Goal: Task Accomplishment & Management: Manage account settings

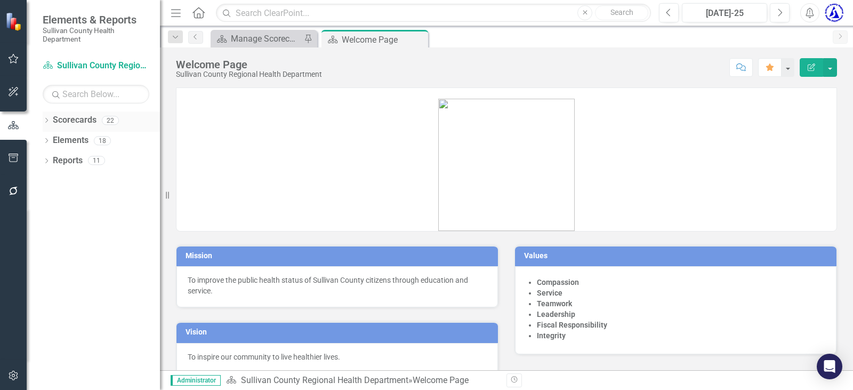
click at [43, 121] on icon "Dropdown" at bounding box center [46, 121] width 7 height 6
click at [85, 140] on link "Sullivan County Regional Health Department" at bounding box center [109, 140] width 101 height 12
click at [46, 140] on div "Dropdown Scorecards 22 Dropdown Sullivan County Regional Health Department CHAN…" at bounding box center [101, 131] width 117 height 41
click at [58, 147] on div "Dropdown Sullivan County Regional Health Department" at bounding box center [104, 141] width 112 height 18
click at [49, 138] on icon "Dropdown" at bounding box center [52, 140] width 8 height 6
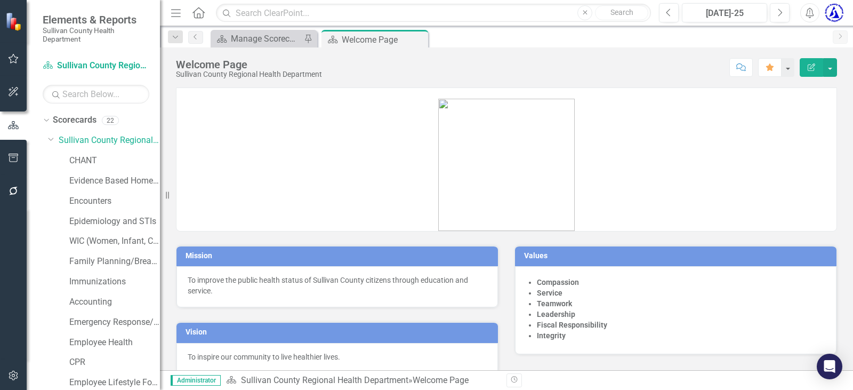
scroll to position [107, 0]
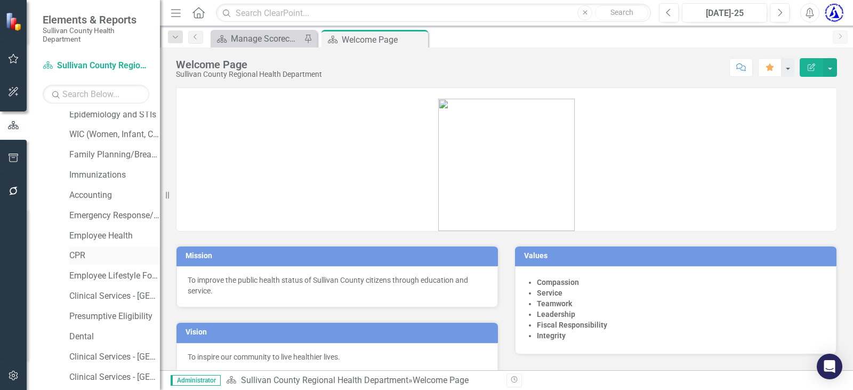
click at [79, 248] on div "CPR" at bounding box center [114, 256] width 91 height 18
click at [76, 257] on link "CPR" at bounding box center [114, 256] width 91 height 12
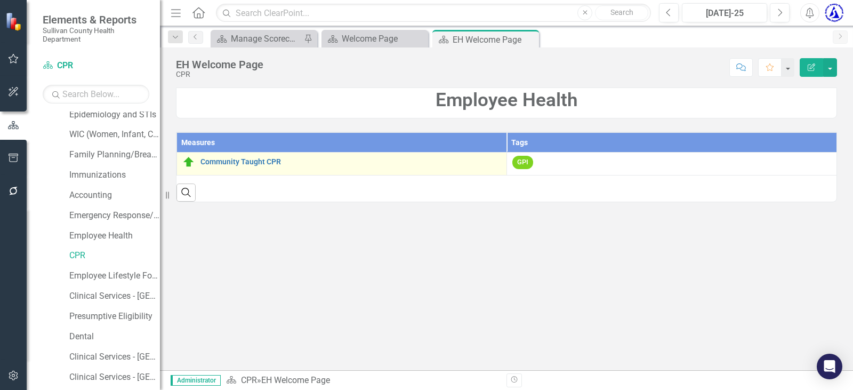
click at [212, 157] on div "Community Taught CPR" at bounding box center [341, 162] width 319 height 13
click at [214, 159] on link "Community Taught CPR" at bounding box center [350, 162] width 301 height 8
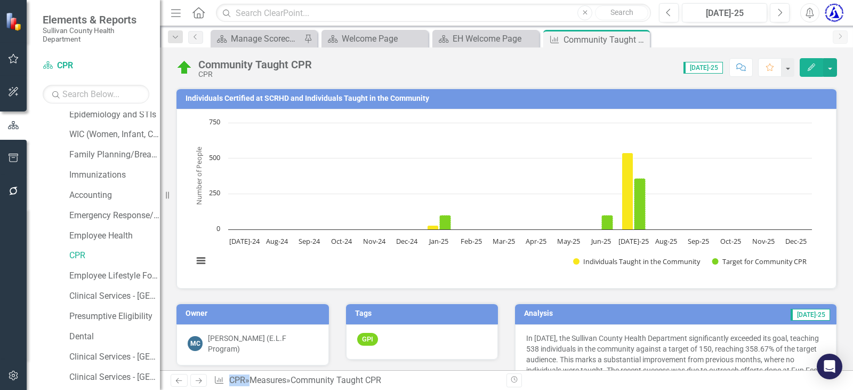
click at [243, 98] on h3 "Individuals Certified at SCRHD and Individuals Taught in the Community" at bounding box center [509, 98] width 646 height 8
click at [231, 93] on td "Individuals Certified at SCRHD and Individuals Taught in the Community" at bounding box center [509, 100] width 646 height 16
click at [232, 94] on td "Individuals Certified at SCRHD and Individuals Taught in the Community" at bounding box center [509, 100] width 646 height 16
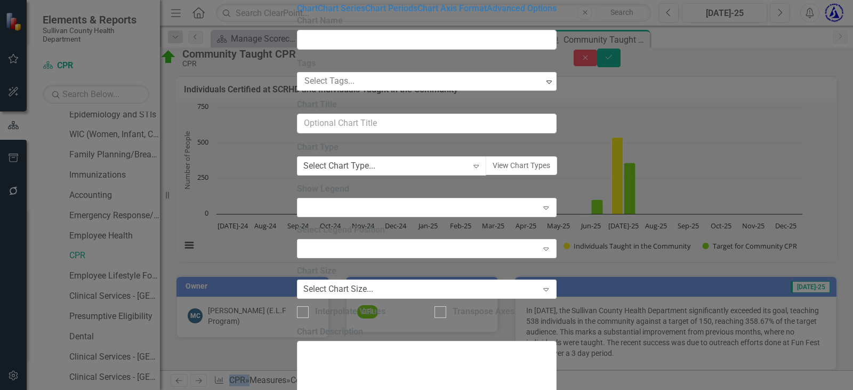
type input "Individuals Certified at SCRHD and Individuals Taught in the Community"
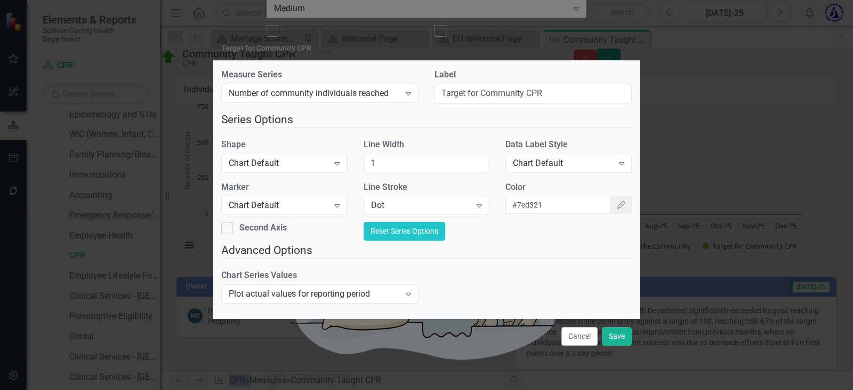
click at [445, 231] on button "Reset Series Options" at bounding box center [405, 231] width 82 height 19
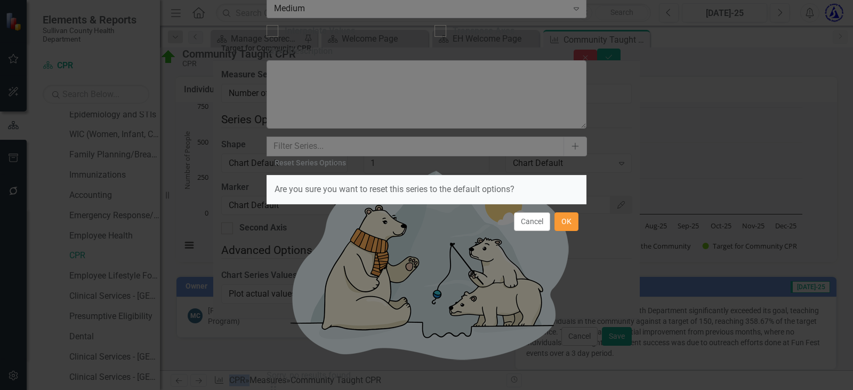
click at [563, 224] on button "OK" at bounding box center [567, 221] width 24 height 19
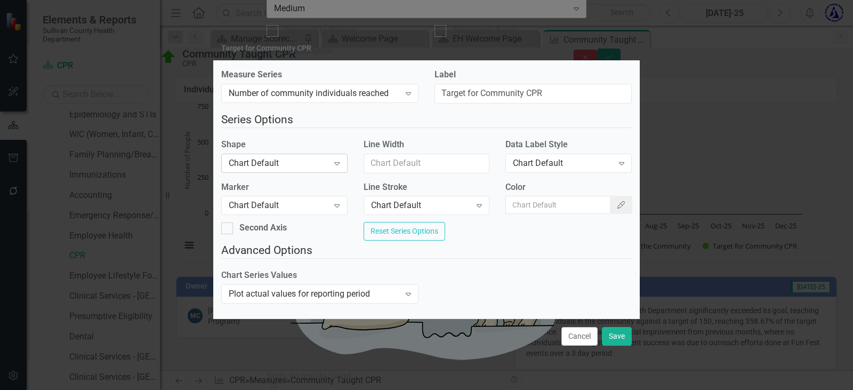
click at [285, 159] on div "Chart Default" at bounding box center [279, 163] width 100 height 12
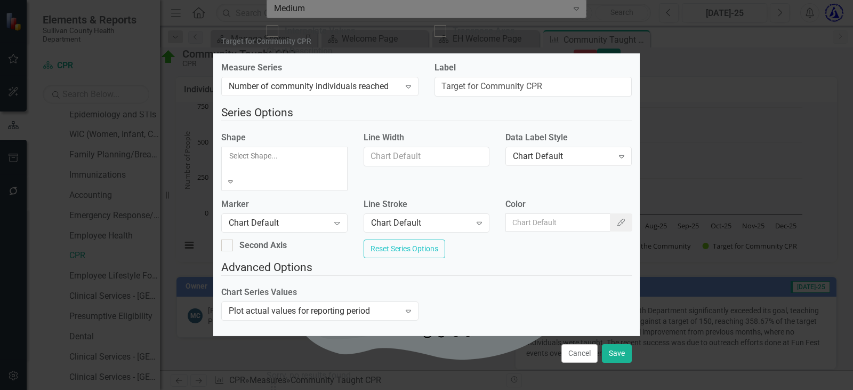
click at [412, 239] on div "Second Axis Reset Series Options" at bounding box center [426, 249] width 427 height 20
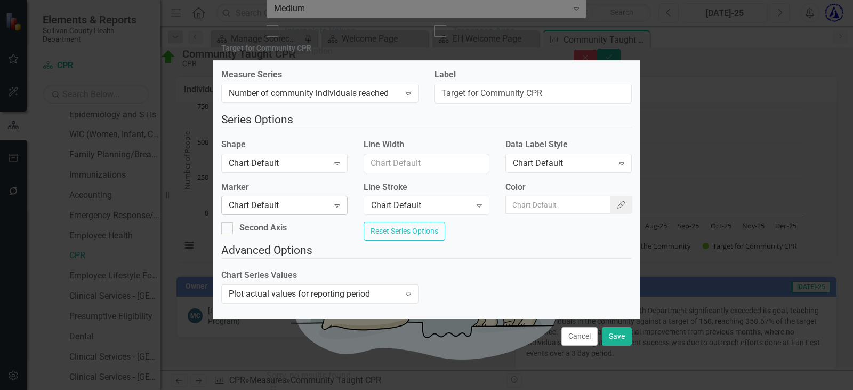
click at [263, 199] on div "Chart Default" at bounding box center [279, 205] width 100 height 12
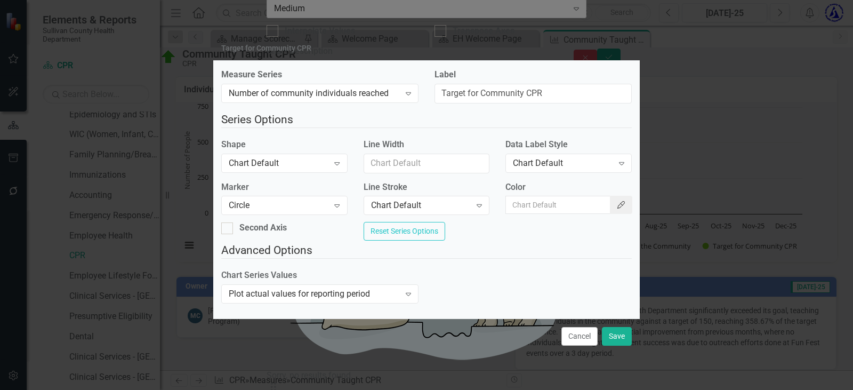
click at [616, 201] on icon "Color Picker" at bounding box center [621, 204] width 10 height 7
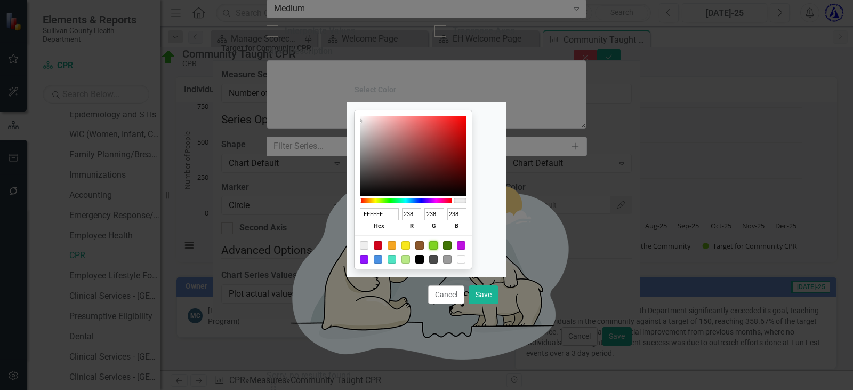
click at [438, 246] on div at bounding box center [433, 245] width 9 height 9
type input "7ED321"
type input "126"
type input "211"
type input "33"
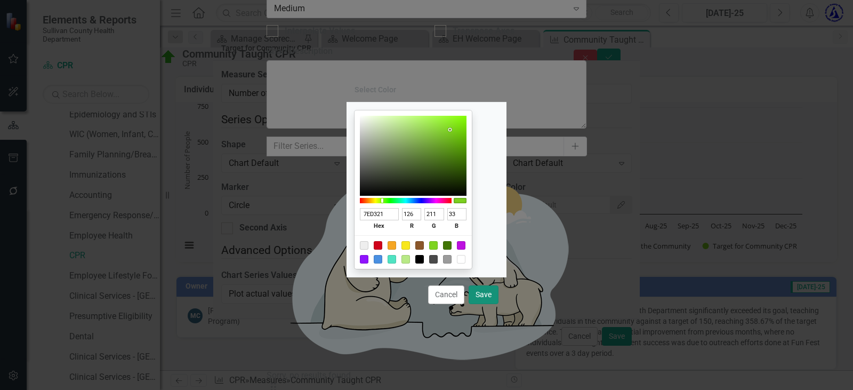
click at [486, 296] on button "Save" at bounding box center [484, 294] width 30 height 19
type input "#7ed321"
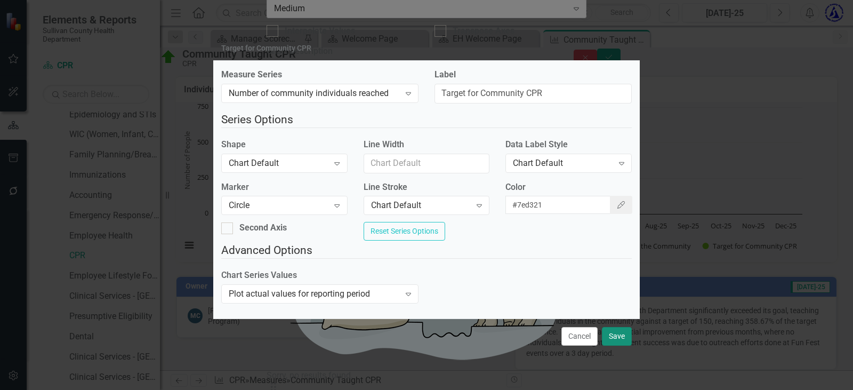
click at [613, 341] on button "Save" at bounding box center [617, 336] width 30 height 19
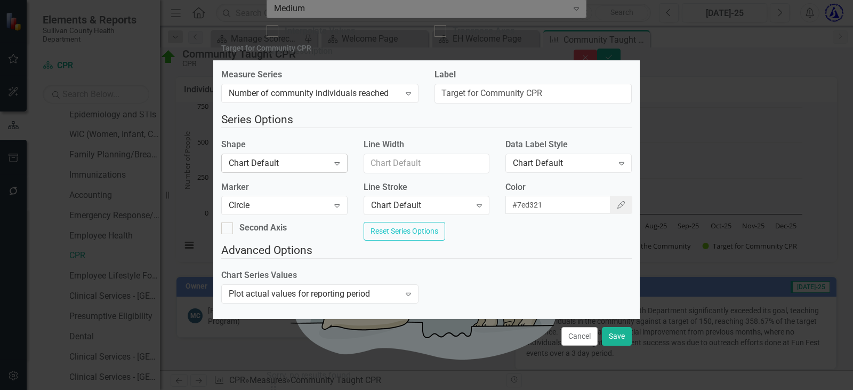
click at [308, 157] on div "Chart Default" at bounding box center [279, 163] width 100 height 12
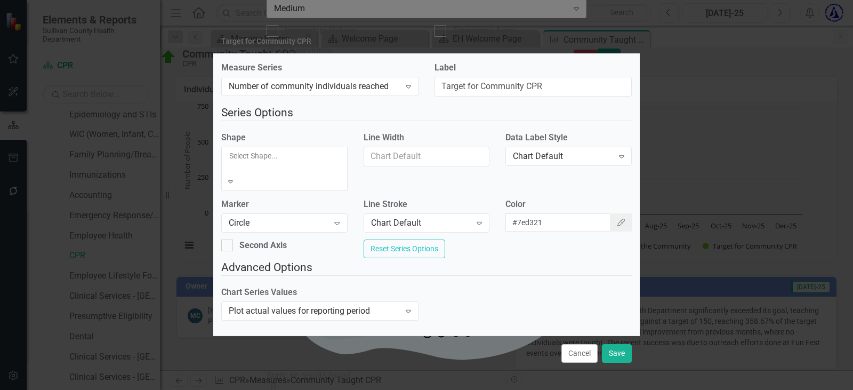
click at [496, 239] on div "Second Axis Reset Series Options" at bounding box center [426, 249] width 427 height 20
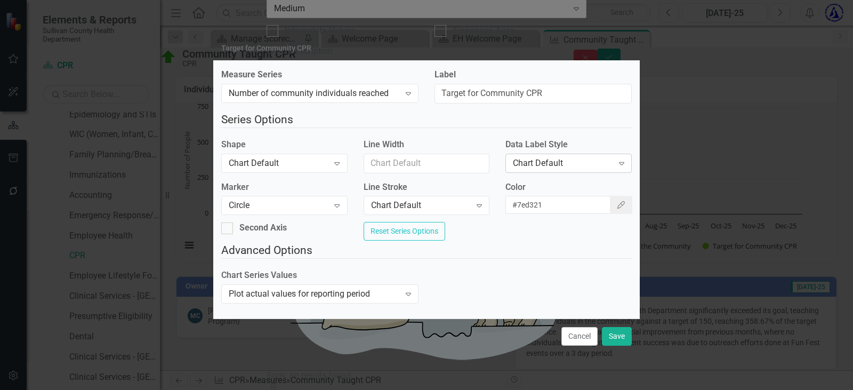
click at [563, 157] on div "Chart Default" at bounding box center [563, 163] width 100 height 12
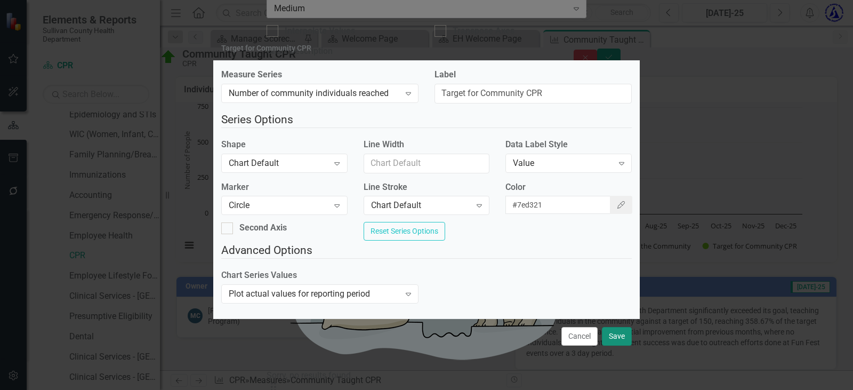
click at [620, 346] on button "Save" at bounding box center [617, 336] width 30 height 19
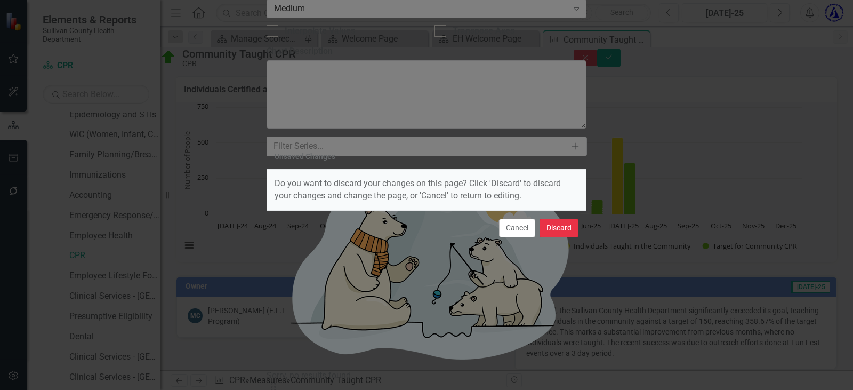
click at [561, 221] on button "Discard" at bounding box center [559, 228] width 39 height 19
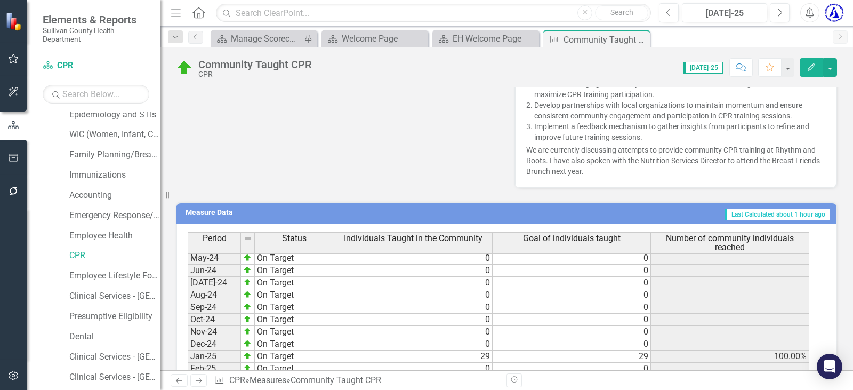
scroll to position [356, 0]
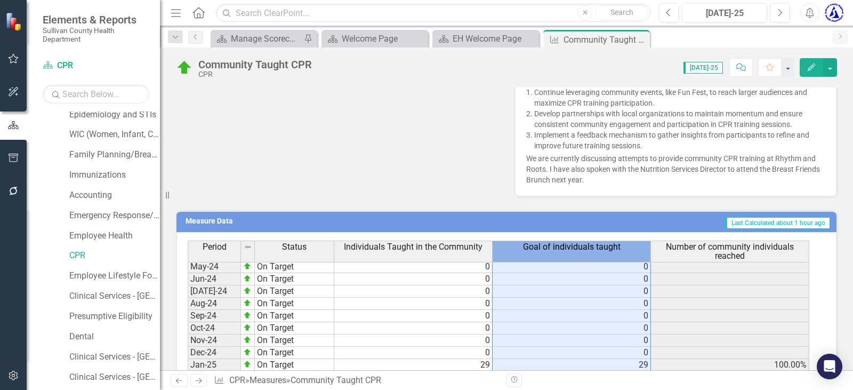
drag, startPoint x: 526, startPoint y: 248, endPoint x: 623, endPoint y: 234, distance: 98.6
click at [631, 245] on div "Goal of individuals taught" at bounding box center [572, 247] width 158 height 12
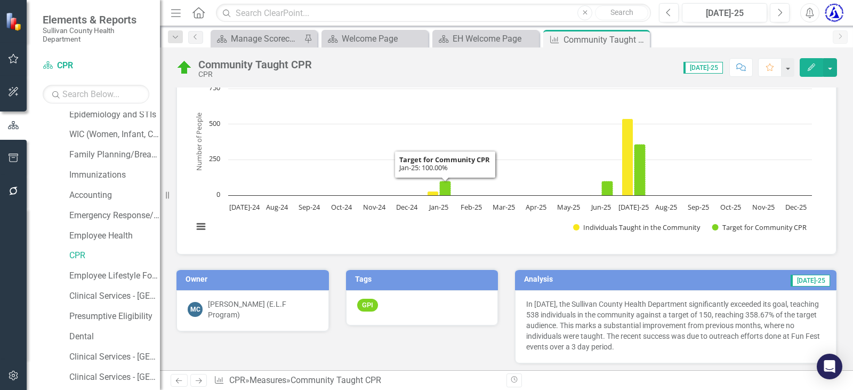
scroll to position [0, 0]
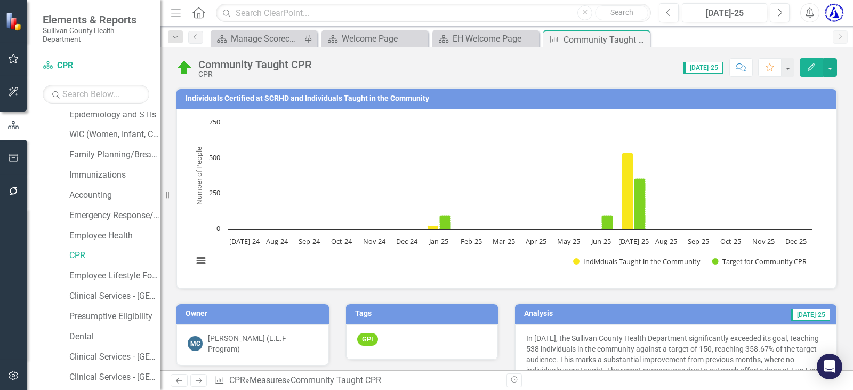
click at [313, 92] on td "Individuals Certified at SCRHD and Individuals Taught in the Community" at bounding box center [509, 100] width 646 height 16
click at [309, 97] on h3 "Individuals Certified at SCRHD and Individuals Taught in the Community" at bounding box center [509, 98] width 646 height 8
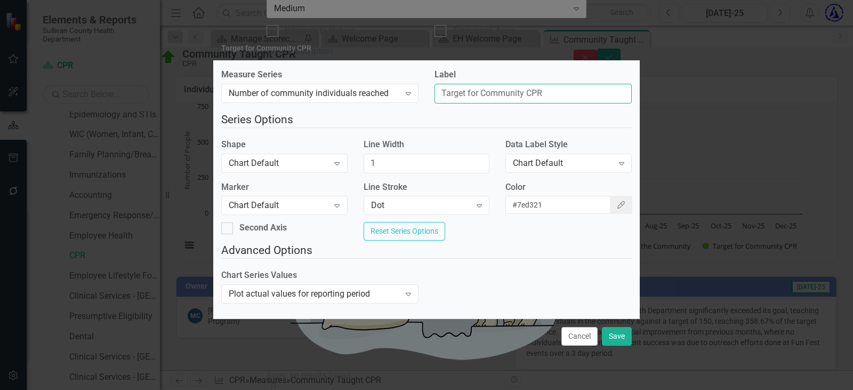
drag, startPoint x: 551, startPoint y: 84, endPoint x: 429, endPoint y: 80, distance: 122.2
click at [429, 79] on div "Label Target for Community CPR" at bounding box center [533, 90] width 213 height 43
type input "Goal of Individuals Taught"
click at [472, 209] on div "Expand" at bounding box center [479, 205] width 19 height 17
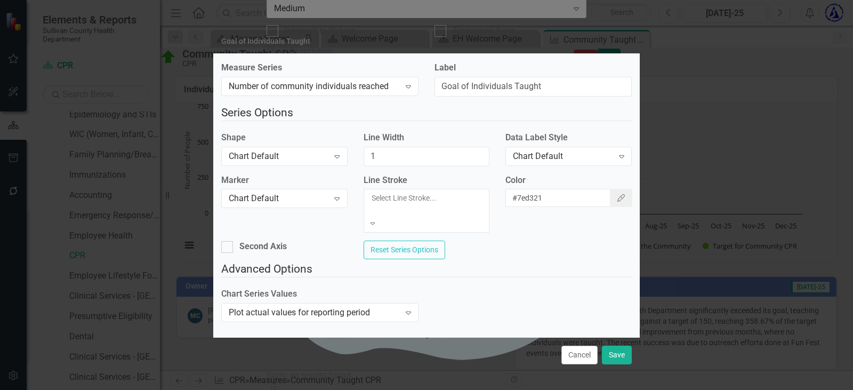
click at [442, 389] on div "Chart Default" at bounding box center [426, 396] width 853 height 12
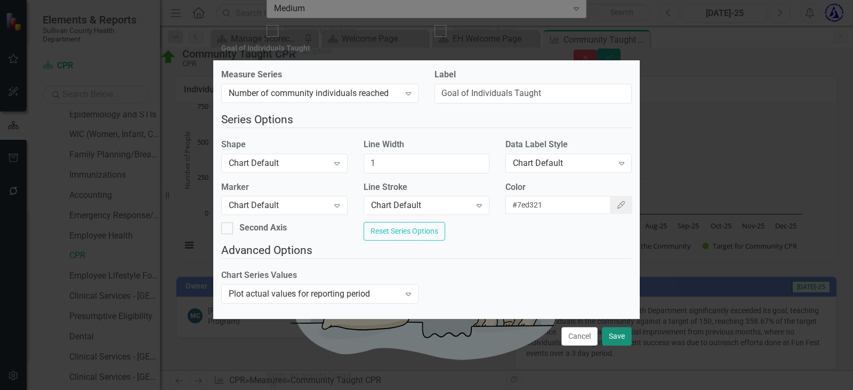
click at [617, 343] on button "Save" at bounding box center [617, 336] width 30 height 19
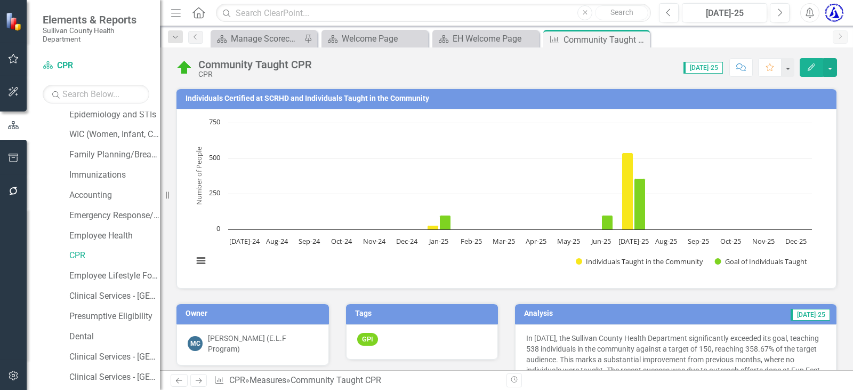
click at [325, 94] on h3 "Individuals Certified at SCRHD and Individuals Taught in the Community" at bounding box center [509, 98] width 646 height 8
click at [322, 92] on td "Individuals Certified at SCRHD and Individuals Taught in the Community" at bounding box center [509, 100] width 646 height 16
click at [306, 96] on h3 "Individuals Certified at SCRHD and Individuals Taught in the Community" at bounding box center [509, 98] width 646 height 8
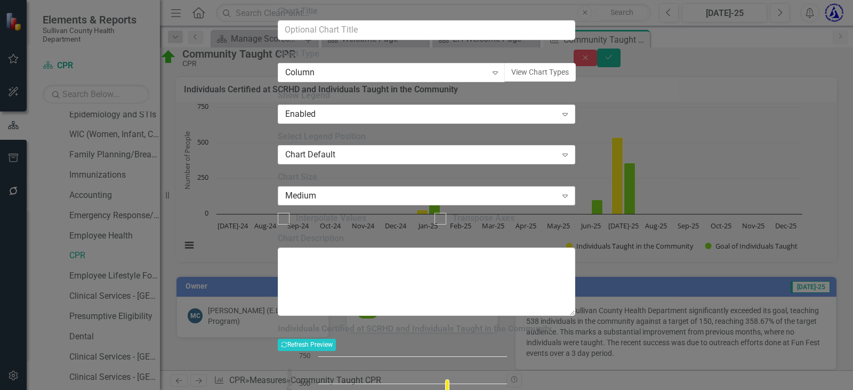
scroll to position [81, 0]
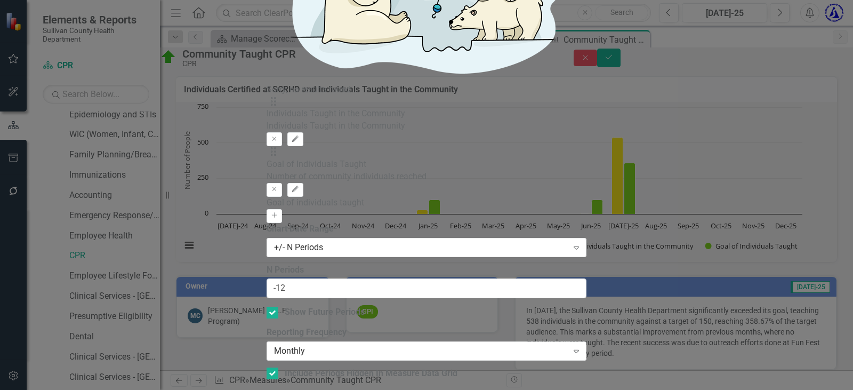
scroll to position [91, 0]
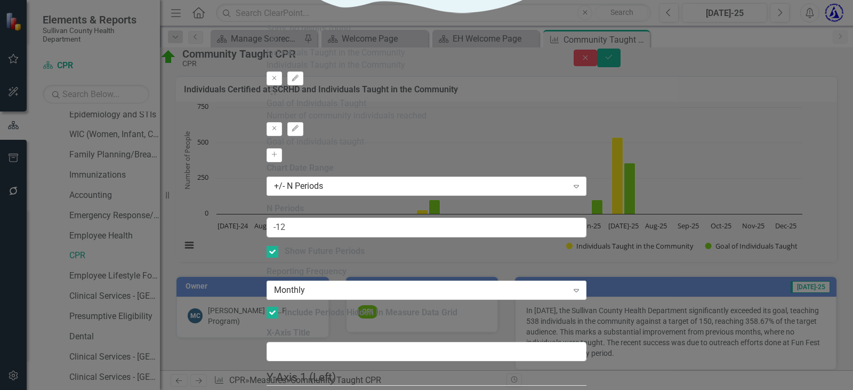
click at [299, 125] on icon "Edit" at bounding box center [295, 128] width 8 height 6
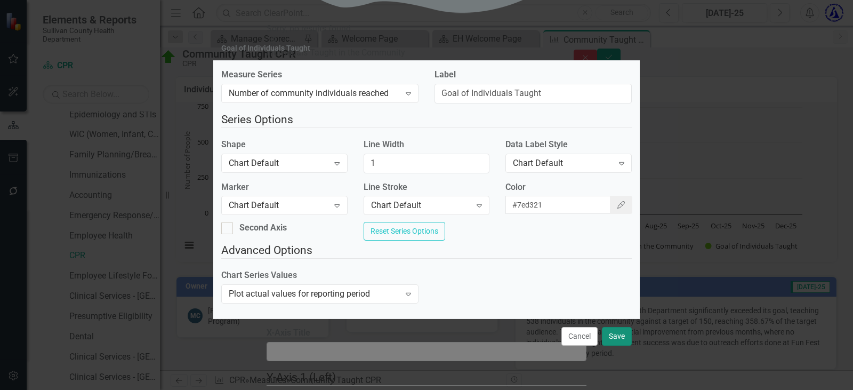
click at [622, 342] on button "Save" at bounding box center [617, 336] width 30 height 19
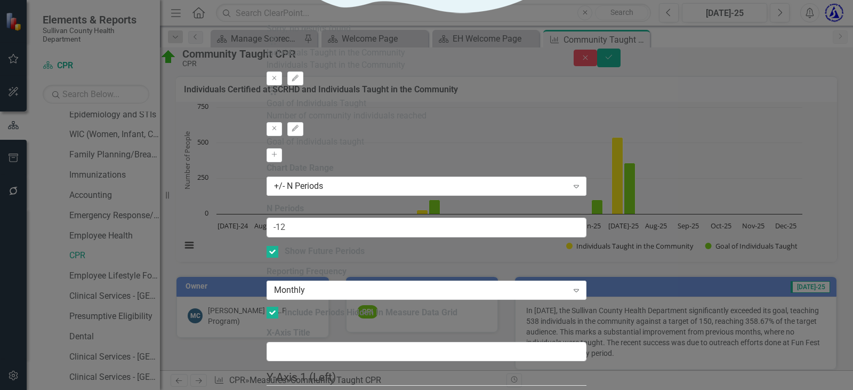
checkbox input "false"
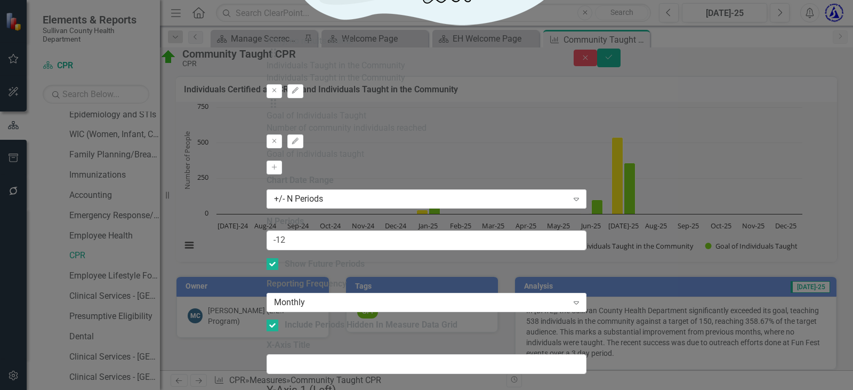
scroll to position [235, 0]
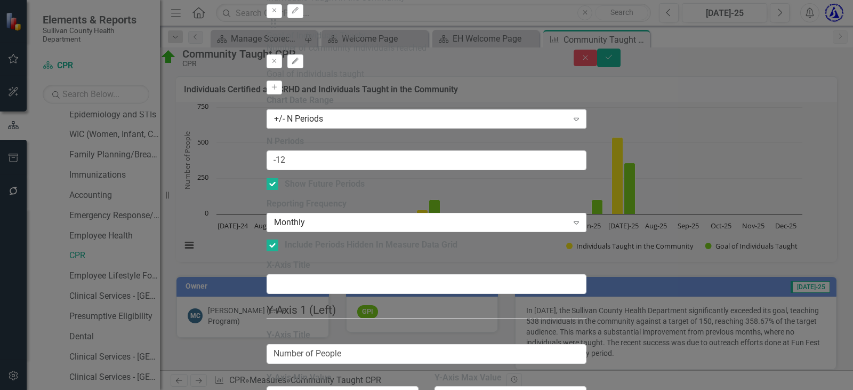
scroll to position [251, 0]
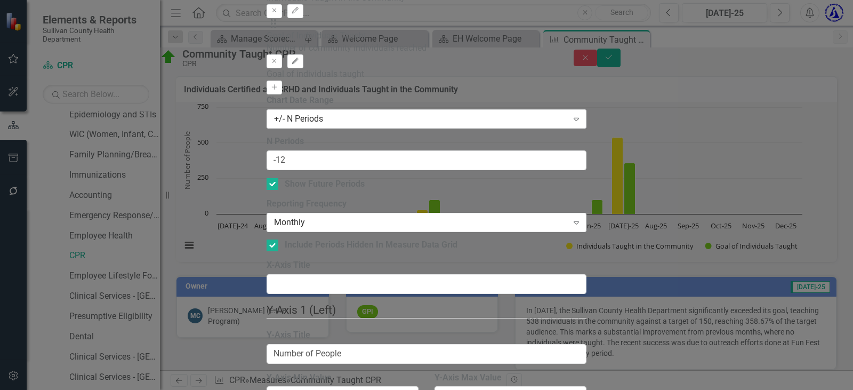
scroll to position [0, 0]
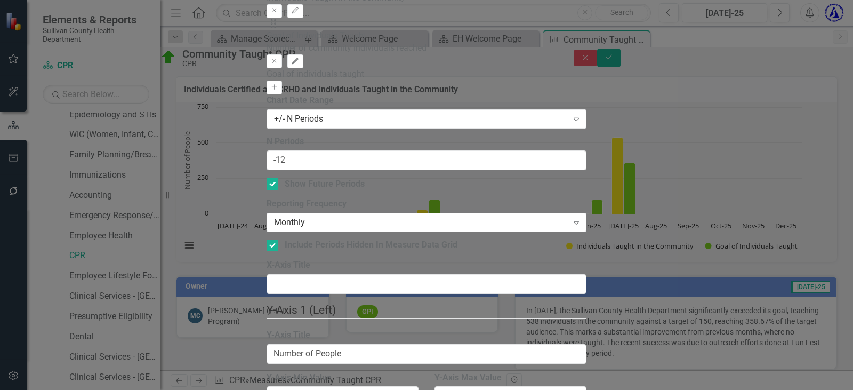
scroll to position [125, 0]
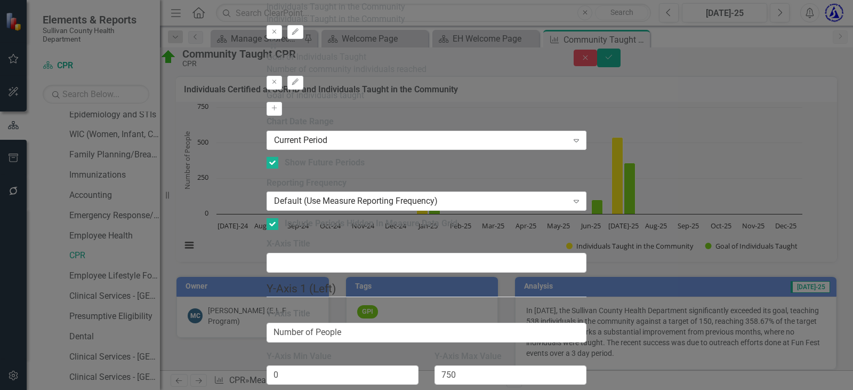
scroll to position [389, 0]
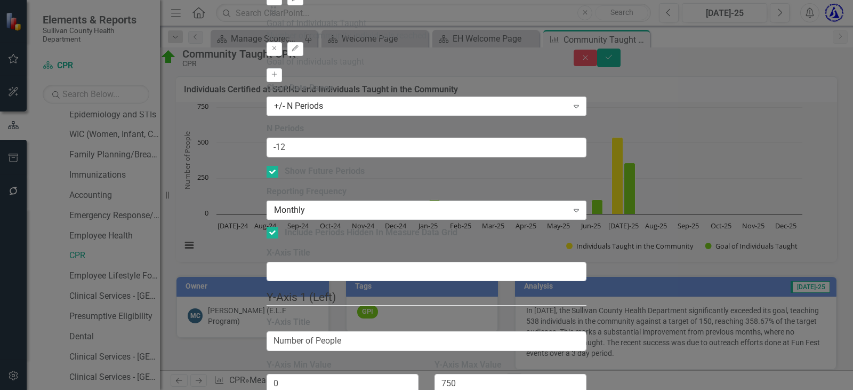
scroll to position [0, 0]
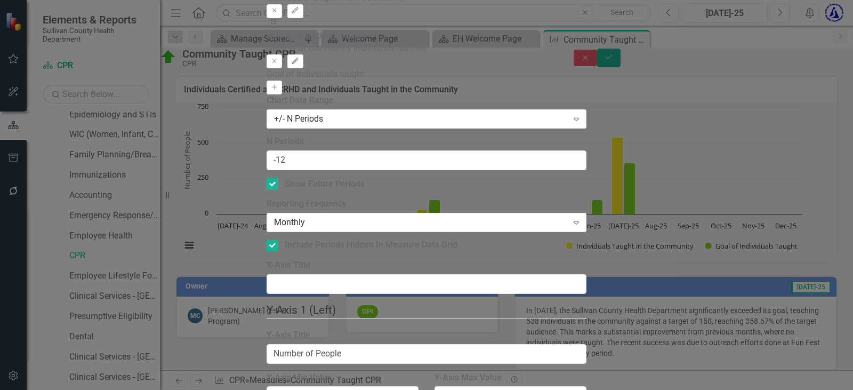
scroll to position [422, 0]
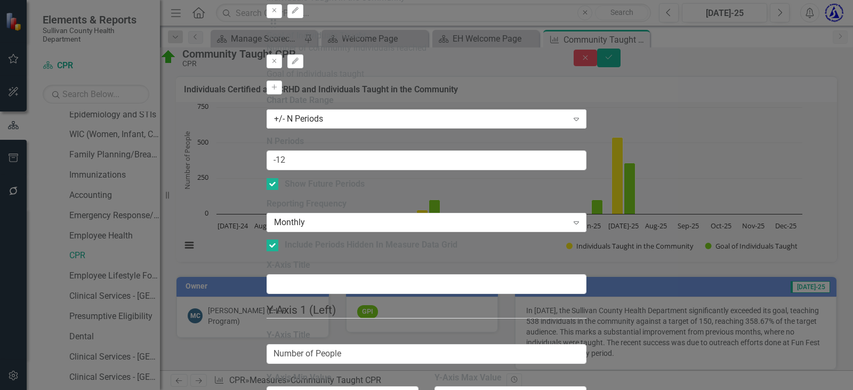
scroll to position [17, 0]
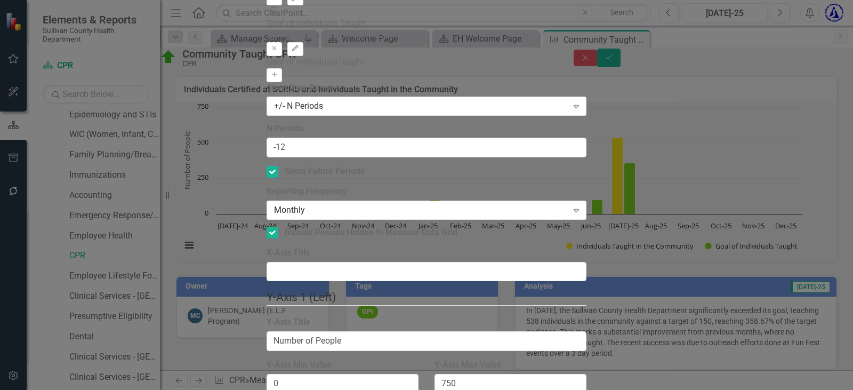
click at [299, 52] on icon "Edit" at bounding box center [295, 48] width 8 height 6
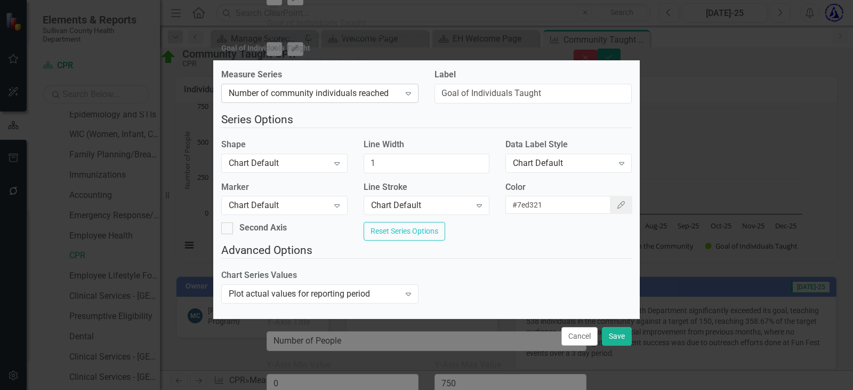
click at [363, 87] on div "Number of community individuals reached" at bounding box center [314, 93] width 171 height 12
drag, startPoint x: 363, startPoint y: 87, endPoint x: 458, endPoint y: 95, distance: 95.8
click at [520, 161] on div "Chart Default" at bounding box center [563, 163] width 100 height 12
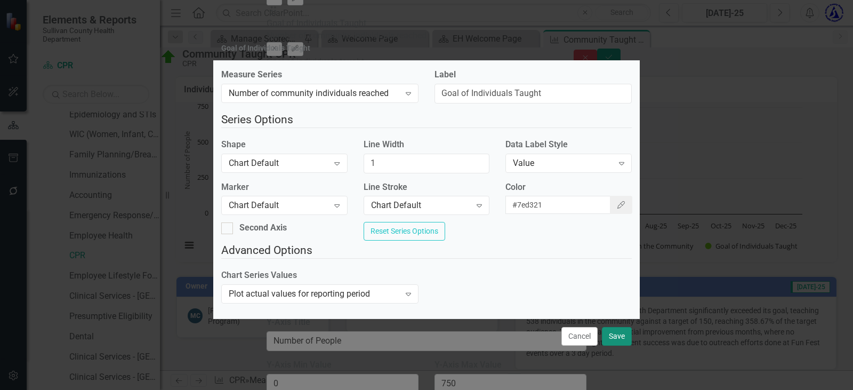
click at [617, 342] on button "Save" at bounding box center [617, 336] width 30 height 19
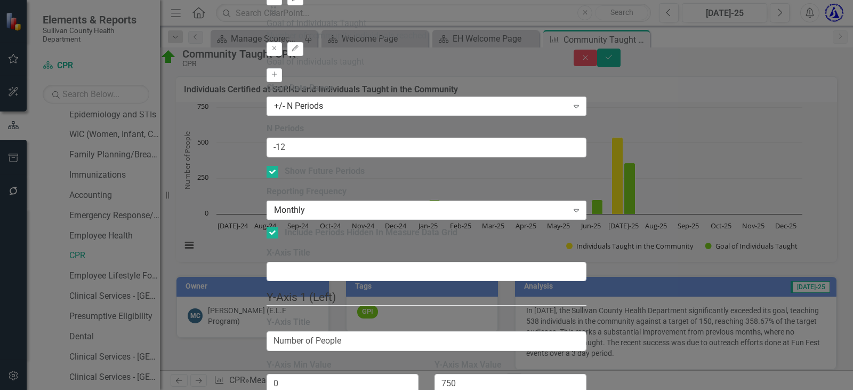
click at [299, 52] on icon "Edit" at bounding box center [295, 48] width 8 height 6
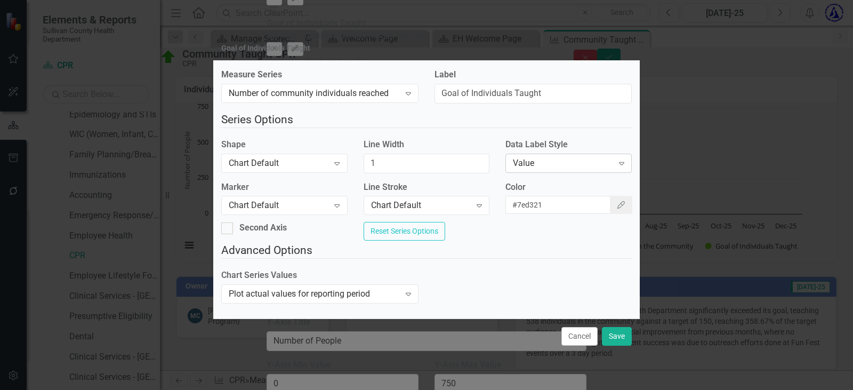
click at [616, 159] on icon "Expand" at bounding box center [621, 163] width 11 height 9
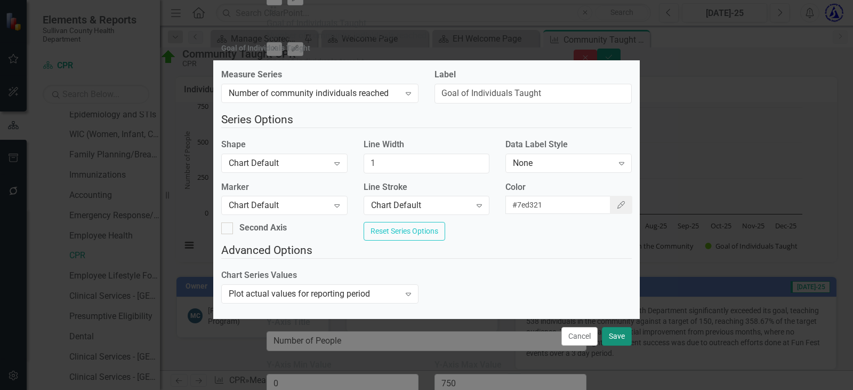
click at [616, 340] on button "Save" at bounding box center [617, 336] width 30 height 19
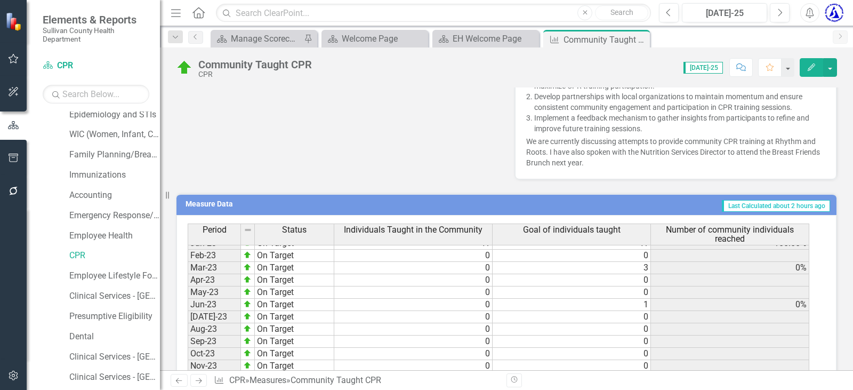
scroll to position [587, 0]
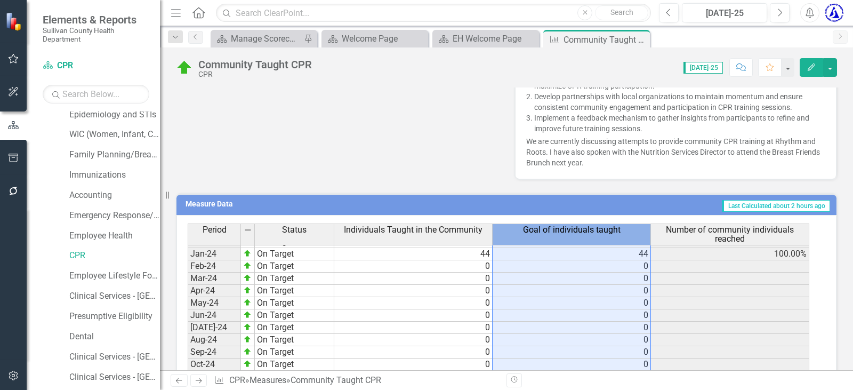
click at [593, 234] on span "Goal of individuals taught" at bounding box center [572, 230] width 98 height 10
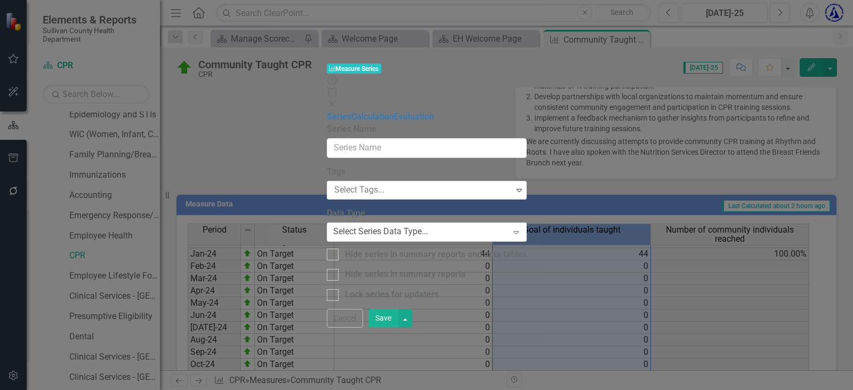
type input "Goal of individuals taught"
click at [348, 226] on div "Integer" at bounding box center [421, 232] width 174 height 12
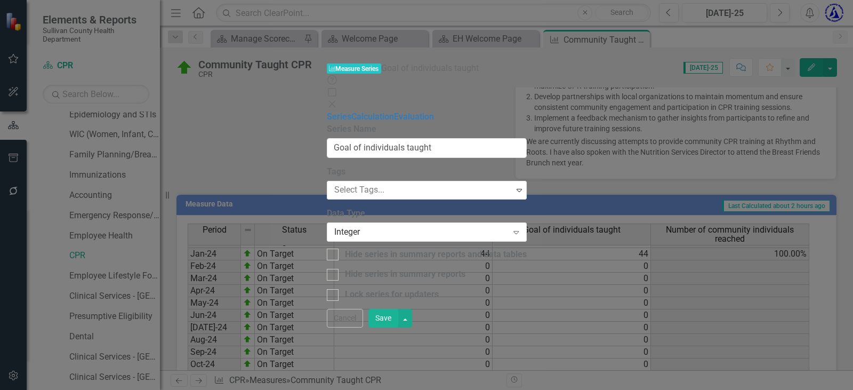
click at [398, 327] on button "Save" at bounding box center [383, 318] width 30 height 19
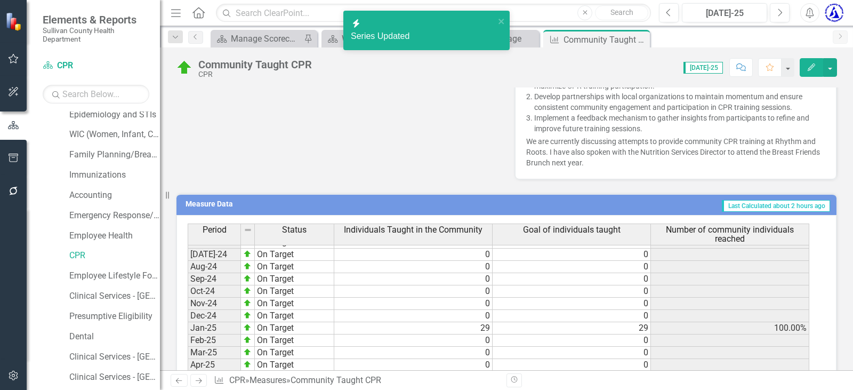
scroll to position [662, 0]
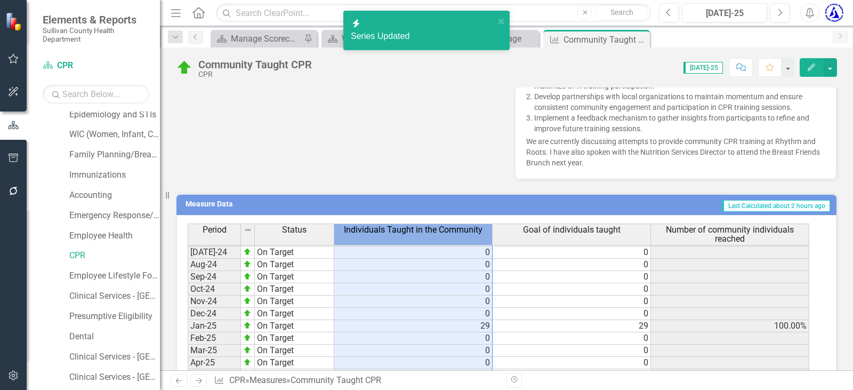
click at [445, 236] on th "Individuals Taught in the Community" at bounding box center [413, 234] width 158 height 22
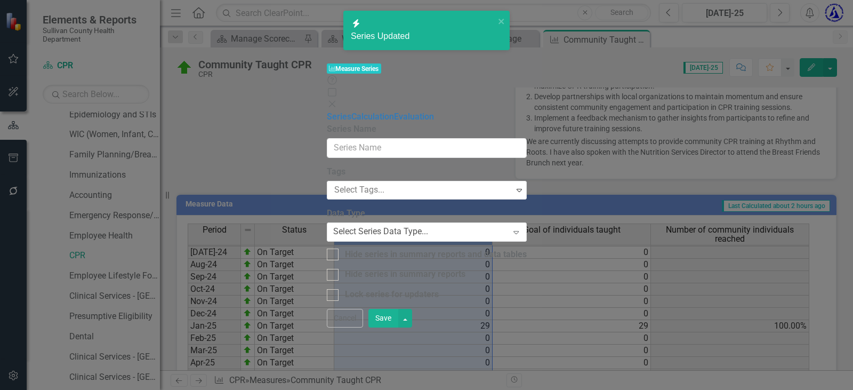
type input "Individuals Taught in the Community"
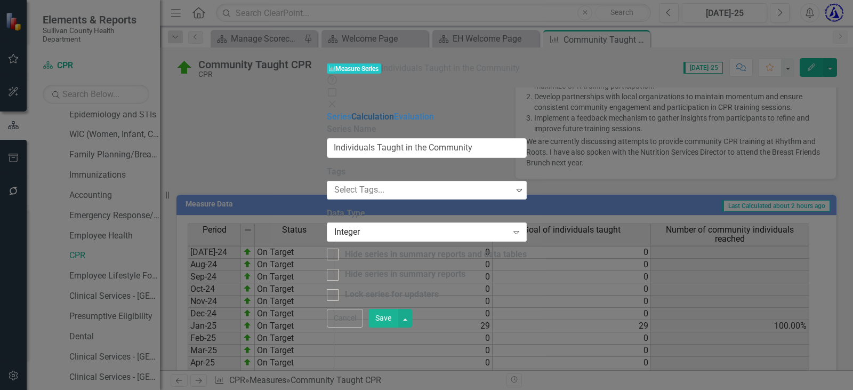
click at [351, 111] on link "Calculation" at bounding box center [372, 116] width 43 height 10
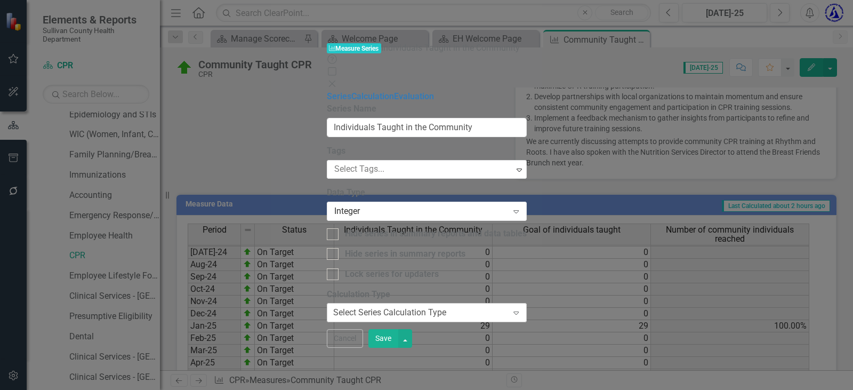
click at [429, 307] on div "Select Series Calculation Type" at bounding box center [389, 313] width 113 height 12
click at [327, 91] on link "Series" at bounding box center [339, 96] width 25 height 10
click at [398, 348] on button "Save" at bounding box center [383, 338] width 30 height 19
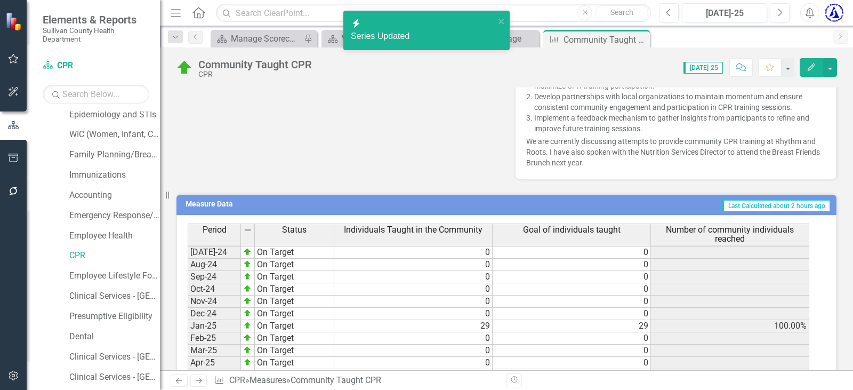
click at [740, 227] on span "Number of community individuals reached" at bounding box center [730, 234] width 154 height 19
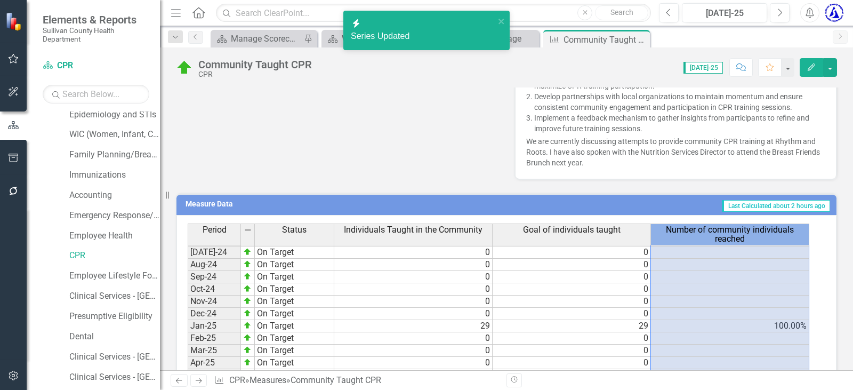
click at [740, 227] on span "Number of community individuals reached" at bounding box center [730, 234] width 154 height 19
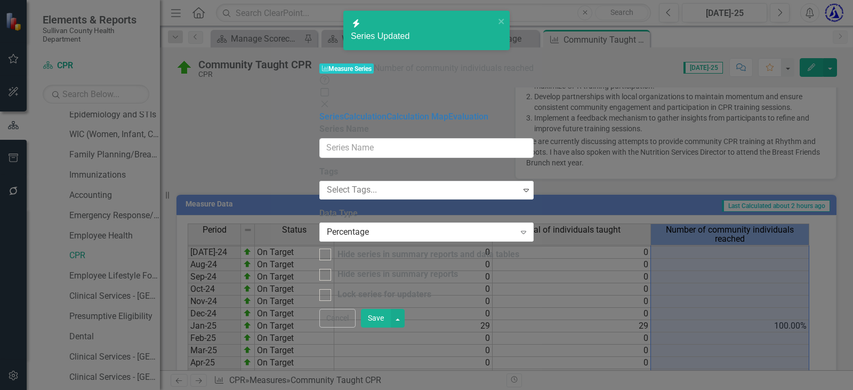
type input "Number of community individuals reached"
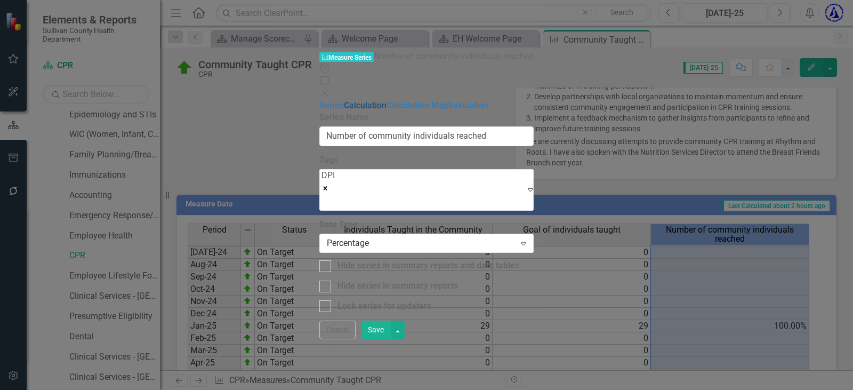
click at [344, 100] on link "Calculation" at bounding box center [365, 105] width 43 height 10
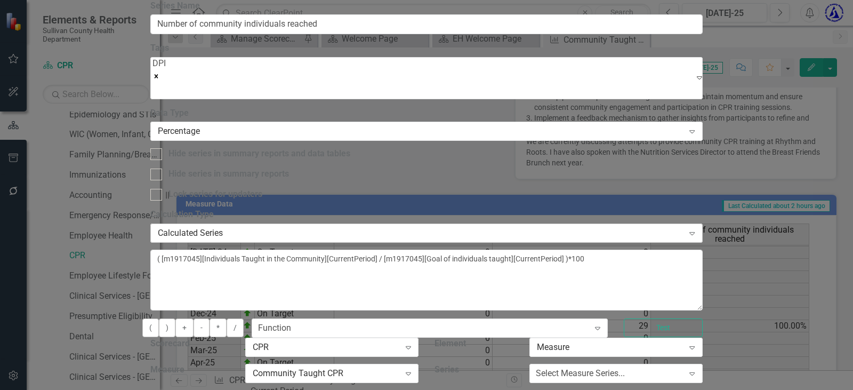
click at [352, 227] on div "Calculated Series" at bounding box center [421, 233] width 526 height 12
click at [357, 141] on div "Percentage Expand" at bounding box center [426, 131] width 552 height 19
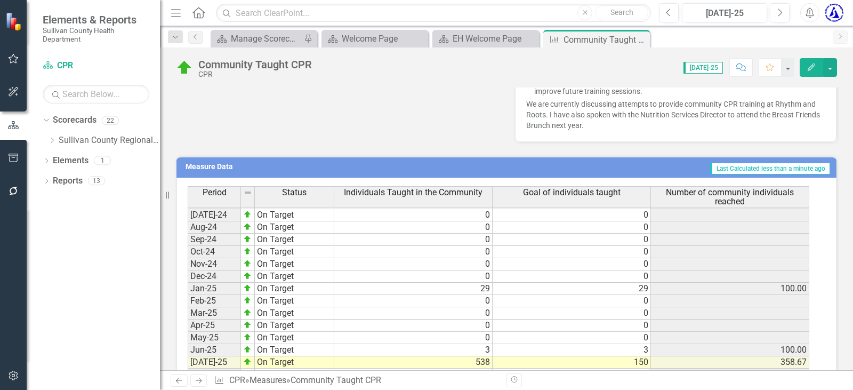
scroll to position [587, 0]
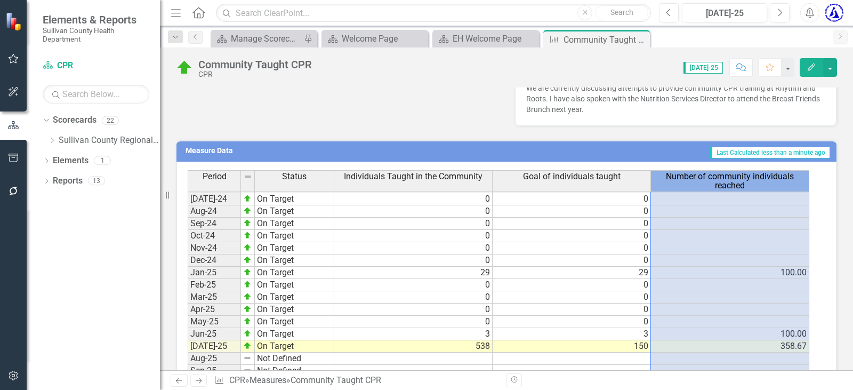
click at [747, 186] on span "Number of community individuals reached" at bounding box center [730, 181] width 154 height 19
click at [748, 182] on span "Number of community individuals reached" at bounding box center [730, 181] width 154 height 19
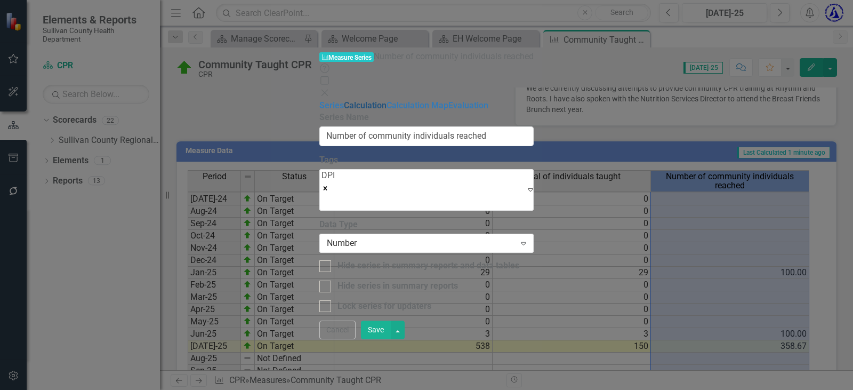
click at [344, 100] on link "Calculation" at bounding box center [365, 105] width 43 height 10
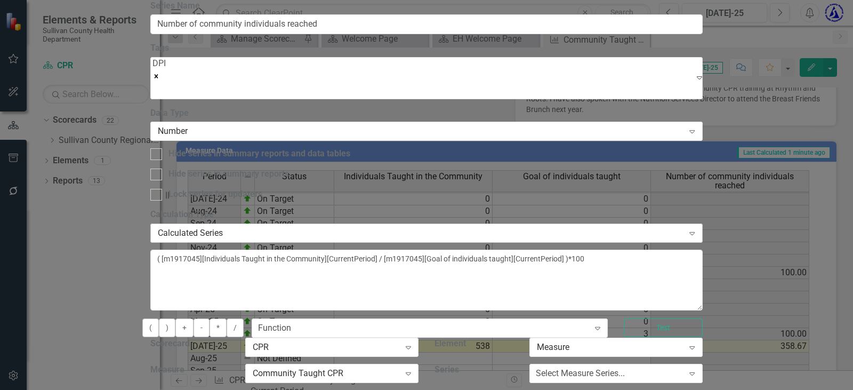
click at [404, 227] on div "Calculated Series" at bounding box center [421, 233] width 526 height 12
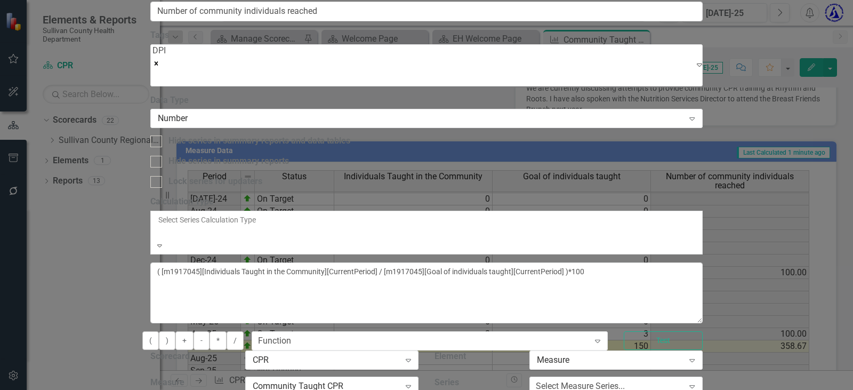
click at [384, 389] on div "Default (No Calculation)" at bounding box center [426, 396] width 853 height 12
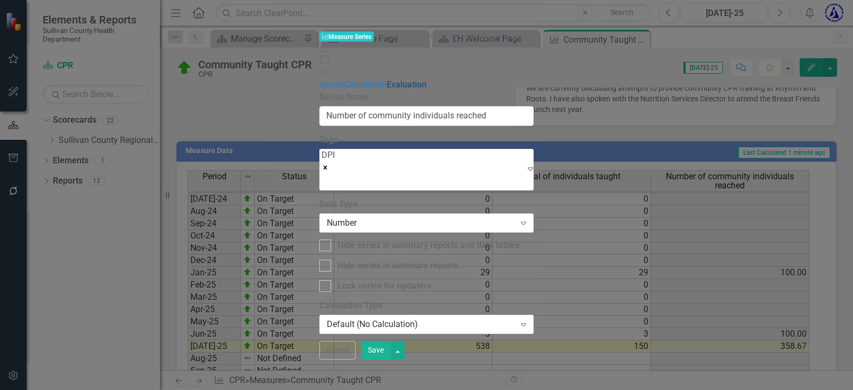
click at [387, 86] on link "Evaluation" at bounding box center [407, 84] width 40 height 10
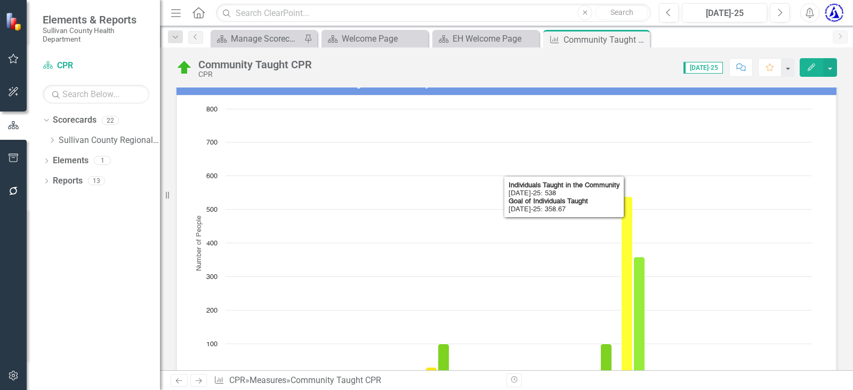
scroll to position [0, 0]
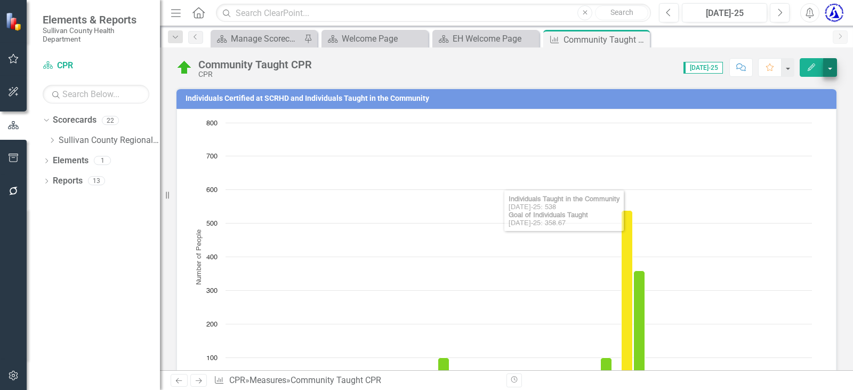
click at [836, 63] on div "Community Taught CPR CPR Score: N/A [DATE]-25 Completed Comment Favorite Edit" at bounding box center [506, 63] width 693 height 32
click at [834, 63] on button "button" at bounding box center [830, 67] width 14 height 19
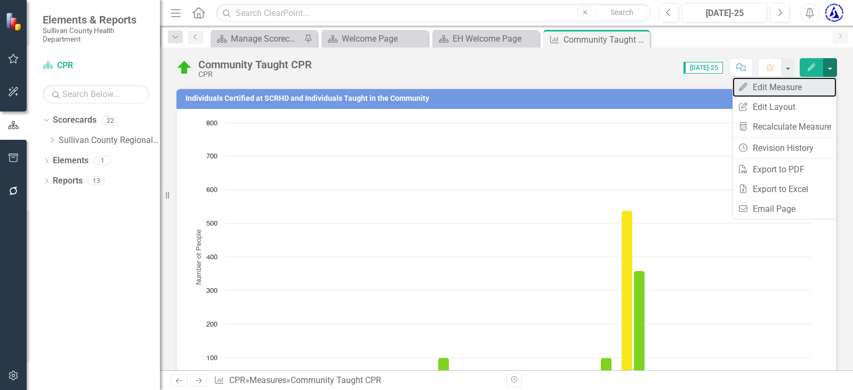
click at [786, 89] on link "Edit Edit Measure" at bounding box center [785, 87] width 104 height 20
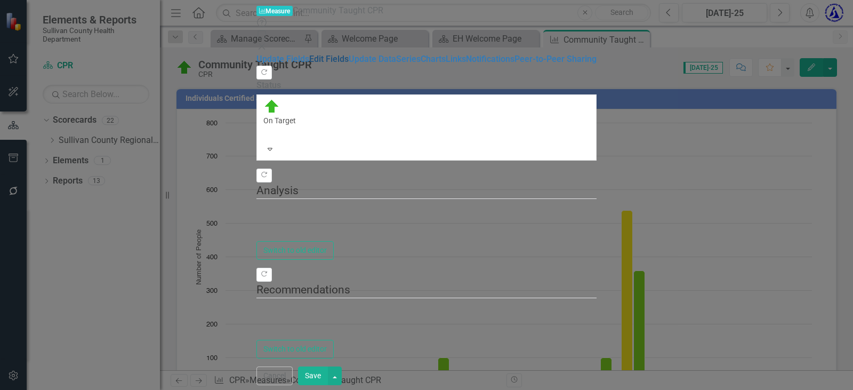
click at [309, 62] on link "Edit Fields" at bounding box center [328, 59] width 39 height 10
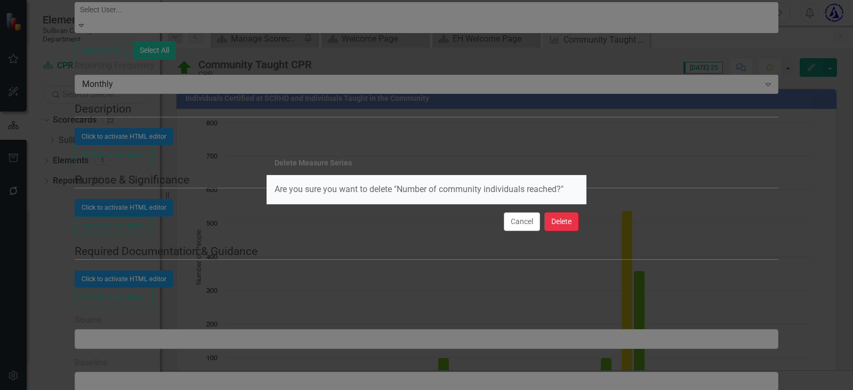
click at [565, 224] on button "Delete" at bounding box center [561, 221] width 34 height 19
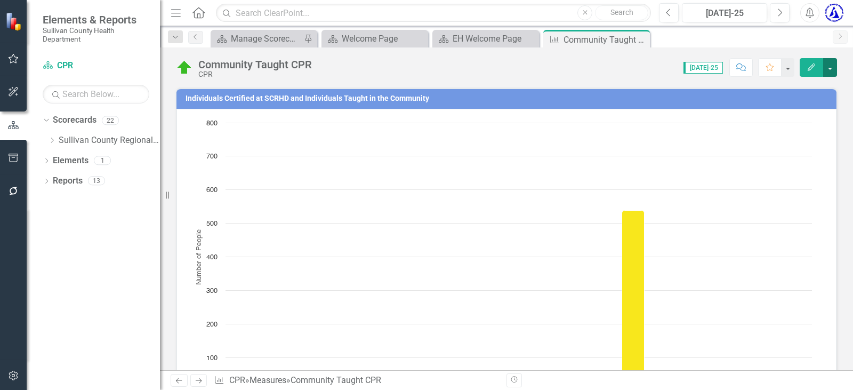
click at [830, 68] on button "button" at bounding box center [830, 67] width 14 height 19
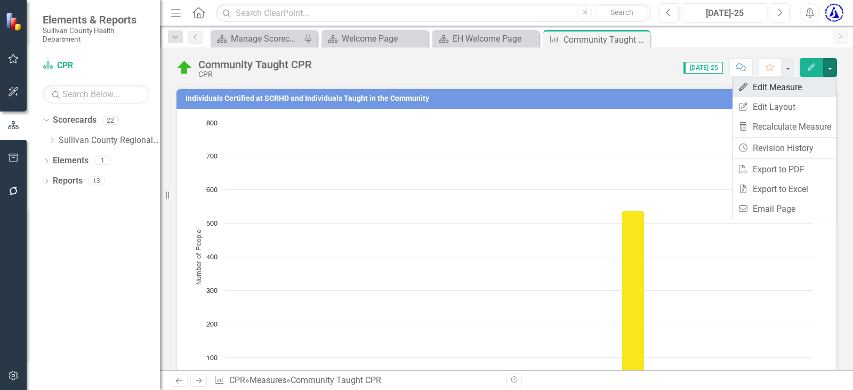
click at [756, 95] on link "Edit Edit Measure" at bounding box center [785, 87] width 104 height 20
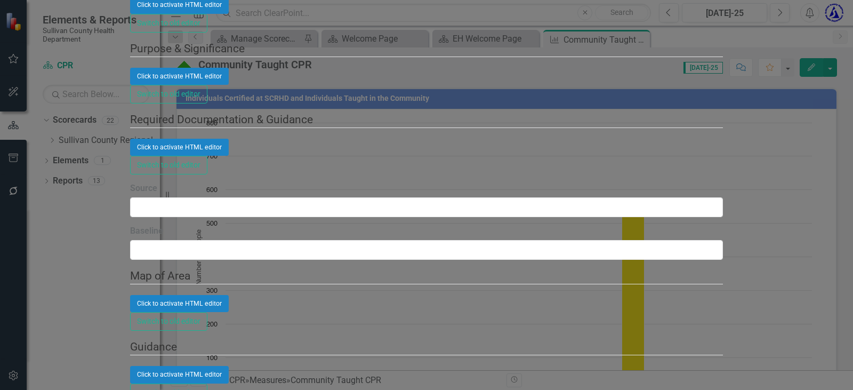
checkbox input "false"
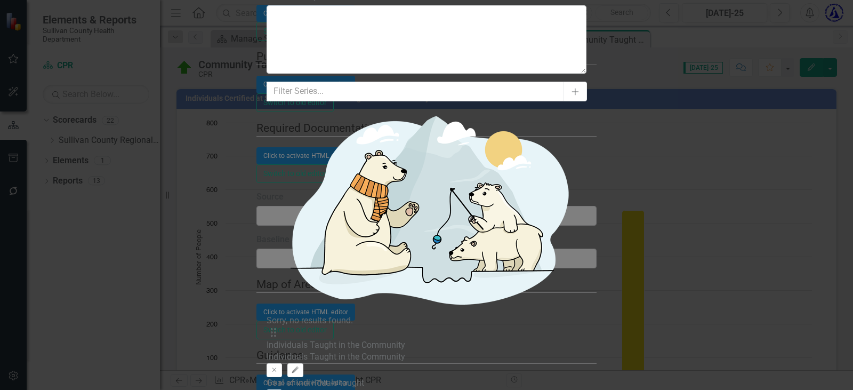
click at [278, 389] on icon "Activate" at bounding box center [274, 396] width 8 height 6
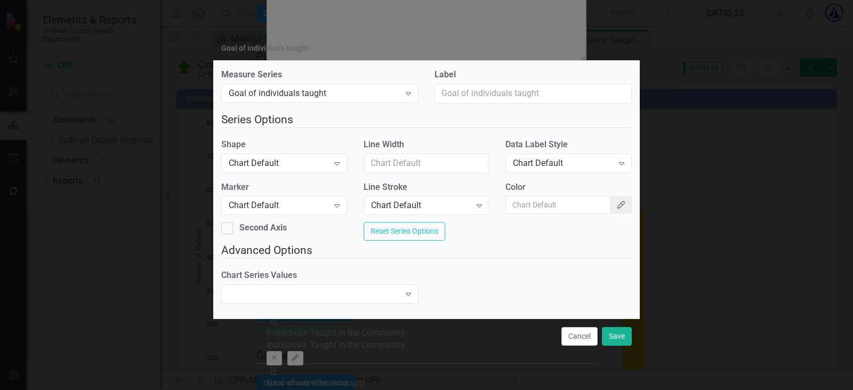
click at [616, 201] on icon "Color Picker" at bounding box center [621, 204] width 10 height 7
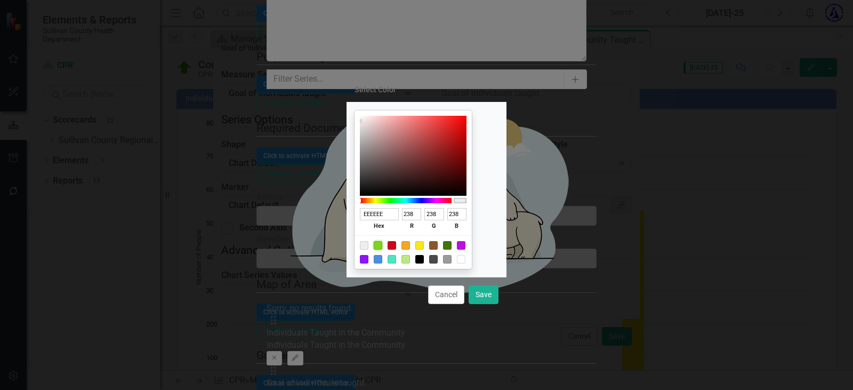
click at [382, 247] on div at bounding box center [378, 245] width 9 height 9
type input "7ED321"
type input "126"
type input "211"
type input "33"
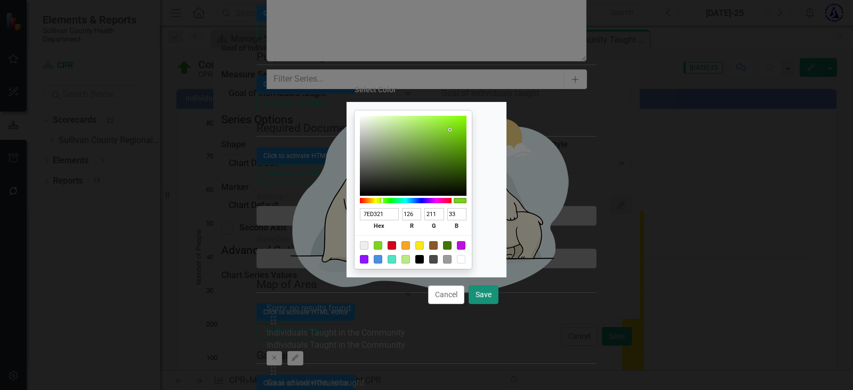
click at [484, 296] on button "Save" at bounding box center [484, 294] width 30 height 19
type input "#7ed321"
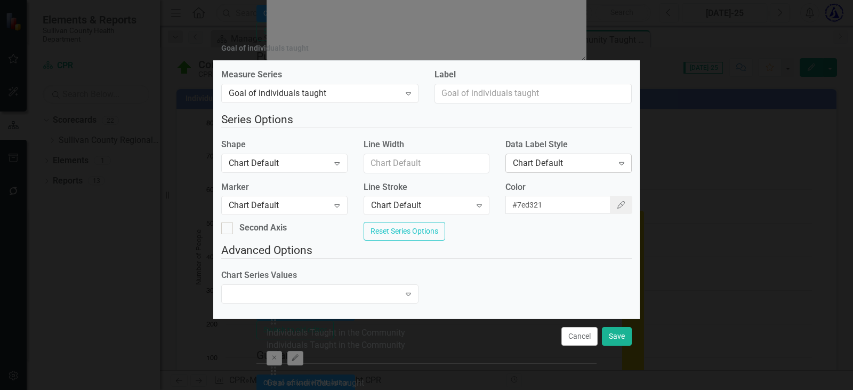
click at [537, 157] on div "Chart Default" at bounding box center [563, 163] width 100 height 12
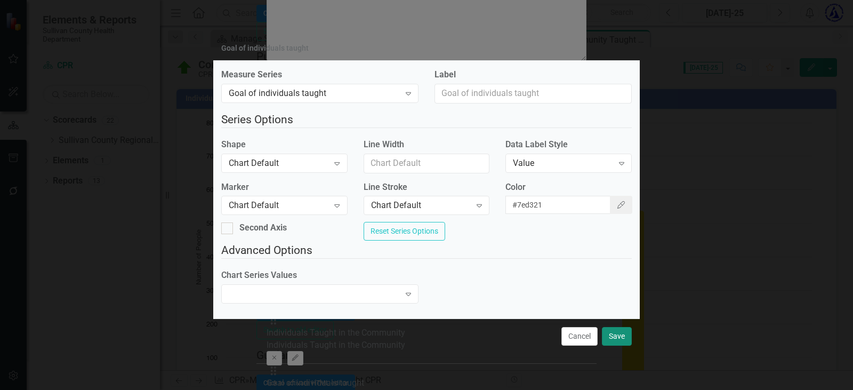
click at [613, 346] on button "Save" at bounding box center [617, 336] width 30 height 19
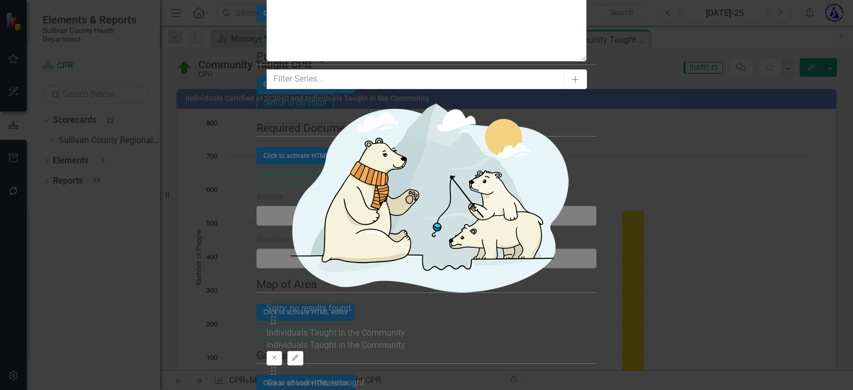
click at [299, 355] on icon "Edit" at bounding box center [295, 358] width 8 height 6
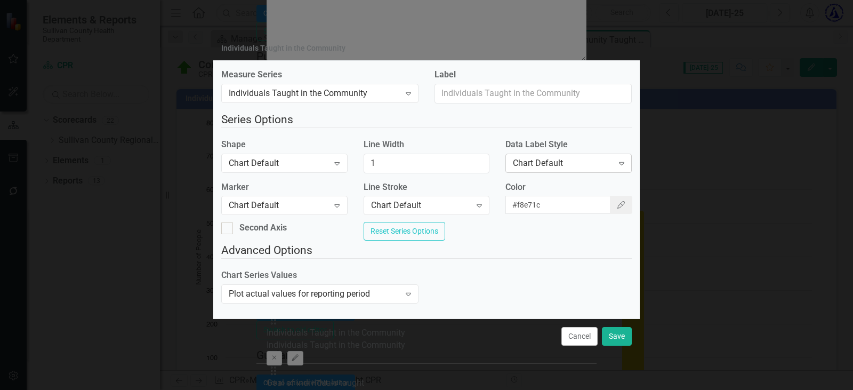
click at [543, 166] on div "Chart Default Expand" at bounding box center [568, 163] width 126 height 19
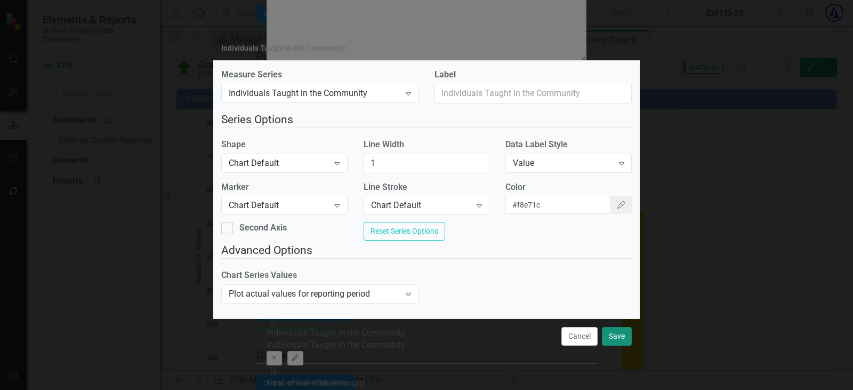
click at [615, 344] on button "Save" at bounding box center [617, 336] width 30 height 19
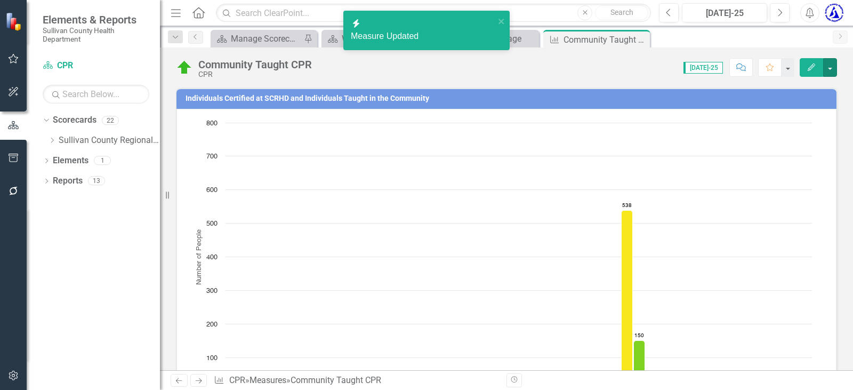
scroll to position [107, 0]
